Goal: Check status: Check status

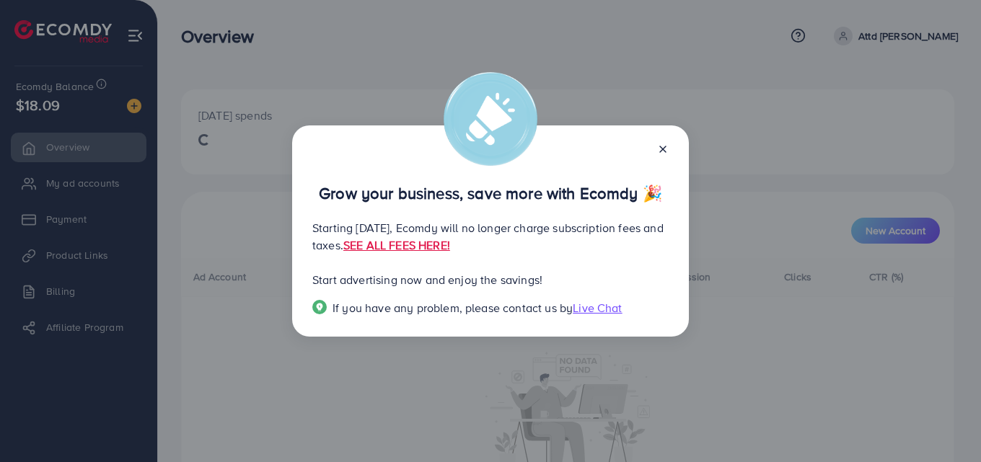
click at [662, 147] on icon at bounding box center [663, 150] width 12 height 12
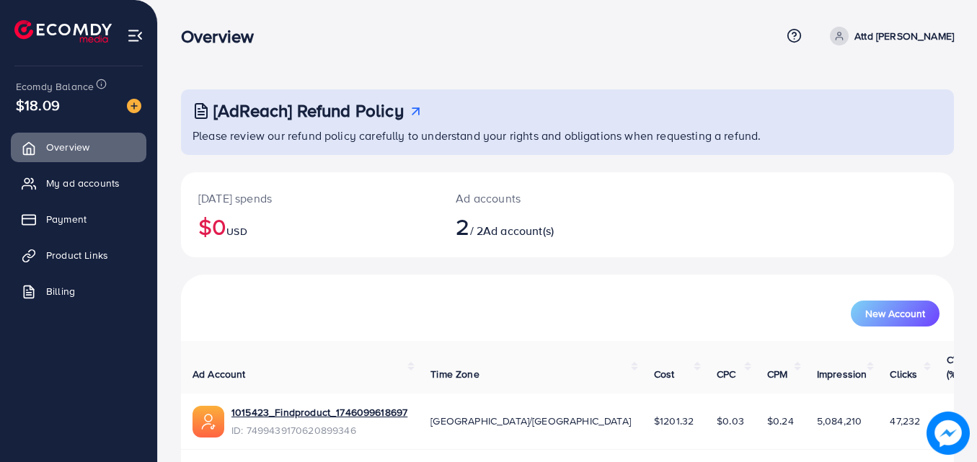
click at [362, 462] on link "1015423_ATKS_1722942278986" at bounding box center [305, 469] width 146 height 14
click at [369, 462] on link "1015423_ATKS_1722942278986" at bounding box center [305, 469] width 146 height 14
click at [339, 405] on link "1015423_Findproduct_1746099618697" at bounding box center [320, 412] width 176 height 14
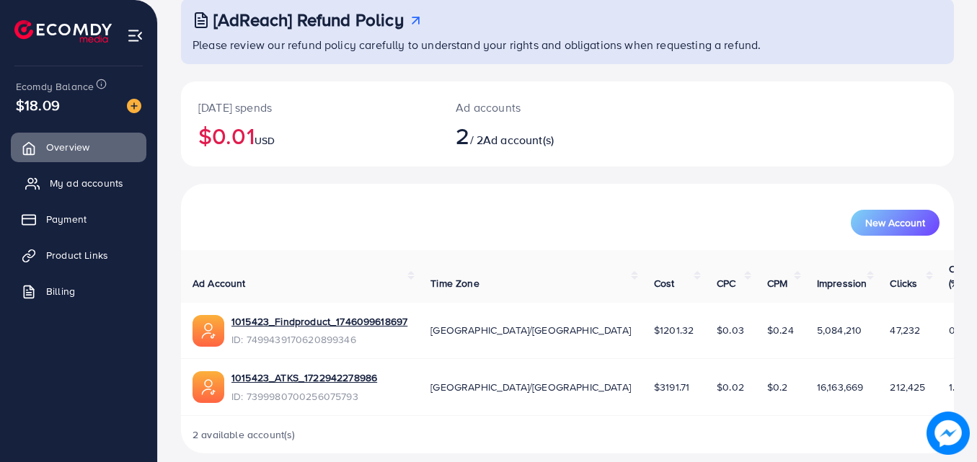
click at [103, 182] on span "My ad accounts" at bounding box center [87, 183] width 74 height 14
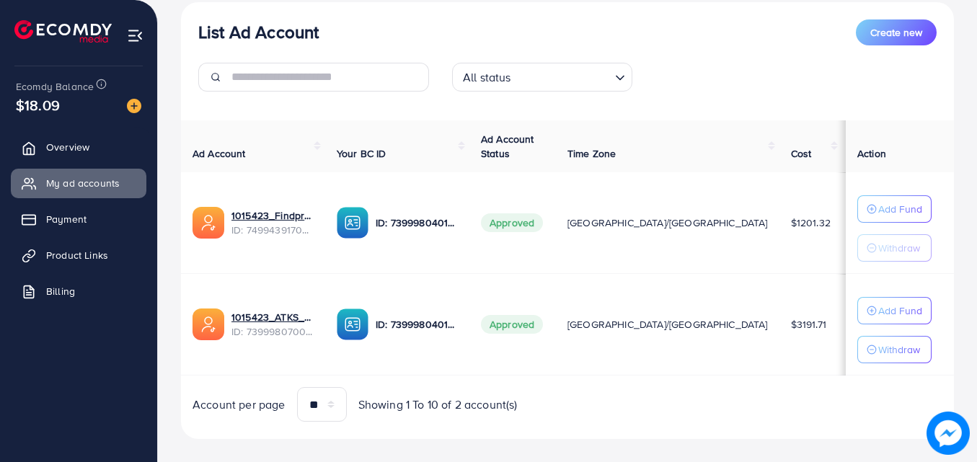
scroll to position [188, 0]
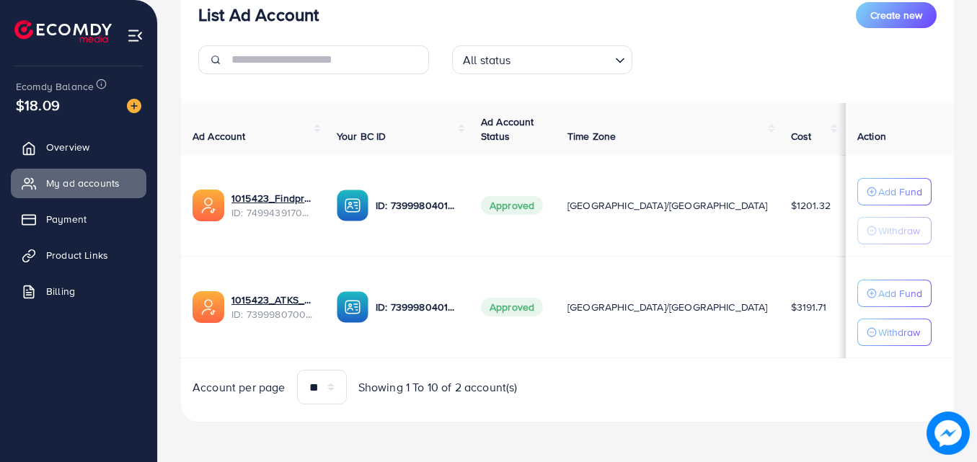
drag, startPoint x: 537, startPoint y: 324, endPoint x: 263, endPoint y: 147, distance: 326.1
click at [263, 147] on table "Ad Account Your BC ID Ad Account Status Time Zone Cost Balance Action 1015423_F…" at bounding box center [596, 231] width 831 height 256
click at [552, 356] on td "Approved" at bounding box center [513, 308] width 87 height 102
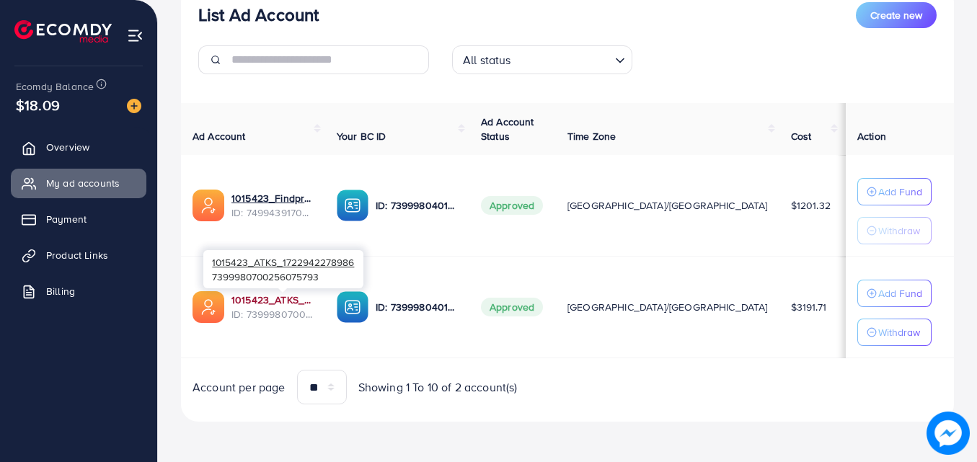
click at [287, 302] on link "1015423_ATKS_1722942278986" at bounding box center [273, 300] width 82 height 14
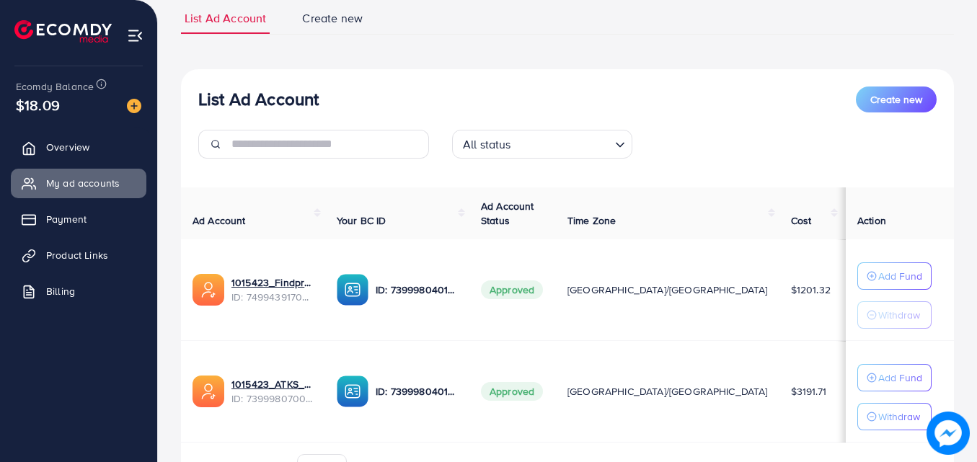
scroll to position [105, 0]
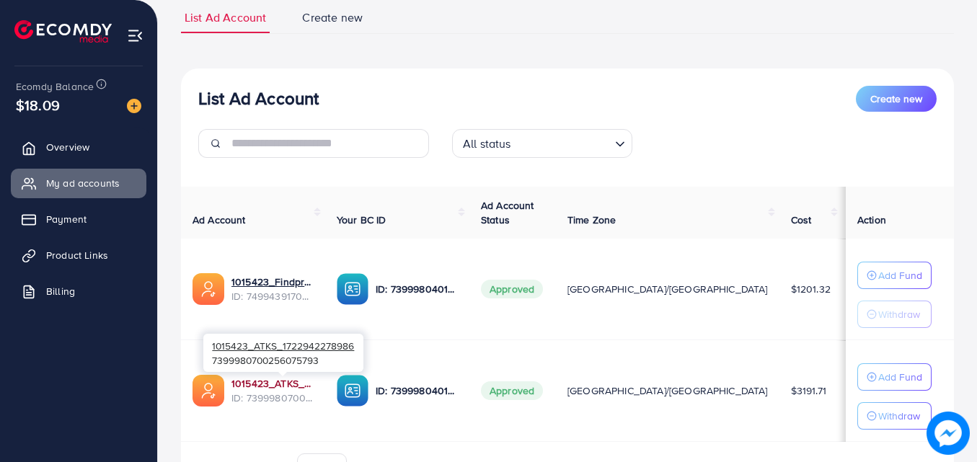
click at [307, 382] on link "1015423_ATKS_1722942278986" at bounding box center [273, 383] width 82 height 14
click at [267, 379] on link "1015423_ATKS_1722942278986" at bounding box center [273, 383] width 82 height 14
click at [292, 383] on link "1015423_ATKS_1722942278986" at bounding box center [273, 383] width 82 height 14
click at [508, 34] on div "List Ad Account Create new List Ad Account Create new All status Loading... Ad …" at bounding box center [567, 253] width 773 height 503
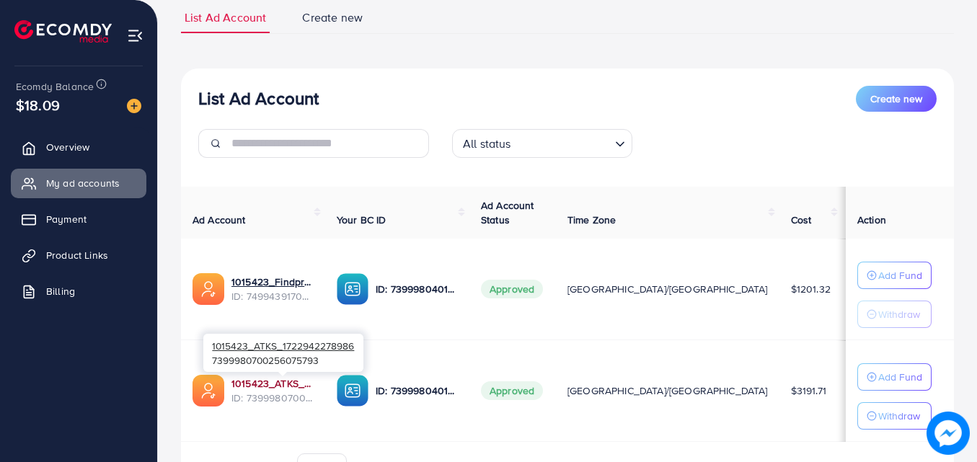
click at [287, 380] on link "1015423_ATKS_1722942278986" at bounding box center [273, 383] width 82 height 14
click at [308, 383] on link "1015423_ATKS_1722942278986" at bounding box center [273, 383] width 82 height 14
click at [304, 383] on link "1015423_ATKS_1722942278986" at bounding box center [273, 383] width 82 height 14
click at [311, 379] on link "1015423_ATKS_1722942278986" at bounding box center [273, 383] width 82 height 14
click at [276, 384] on link "1015423_ATKS_1722942278986" at bounding box center [273, 383] width 82 height 14
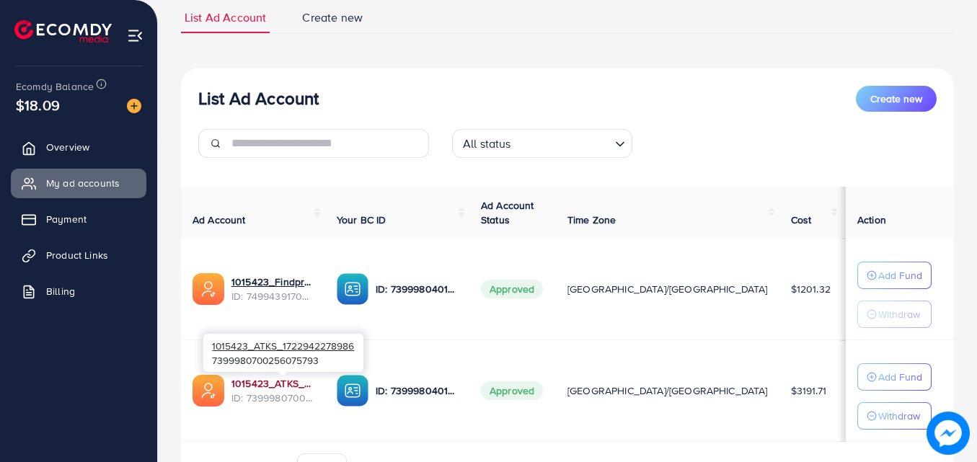
click at [297, 382] on link "1015423_ATKS_1722942278986" at bounding box center [273, 383] width 82 height 14
click at [298, 382] on link "1015423_ATKS_1722942278986" at bounding box center [273, 383] width 82 height 14
click at [289, 386] on link "1015423_ATKS_1722942278986" at bounding box center [273, 383] width 82 height 14
